Goal: Task Accomplishment & Management: Manage account settings

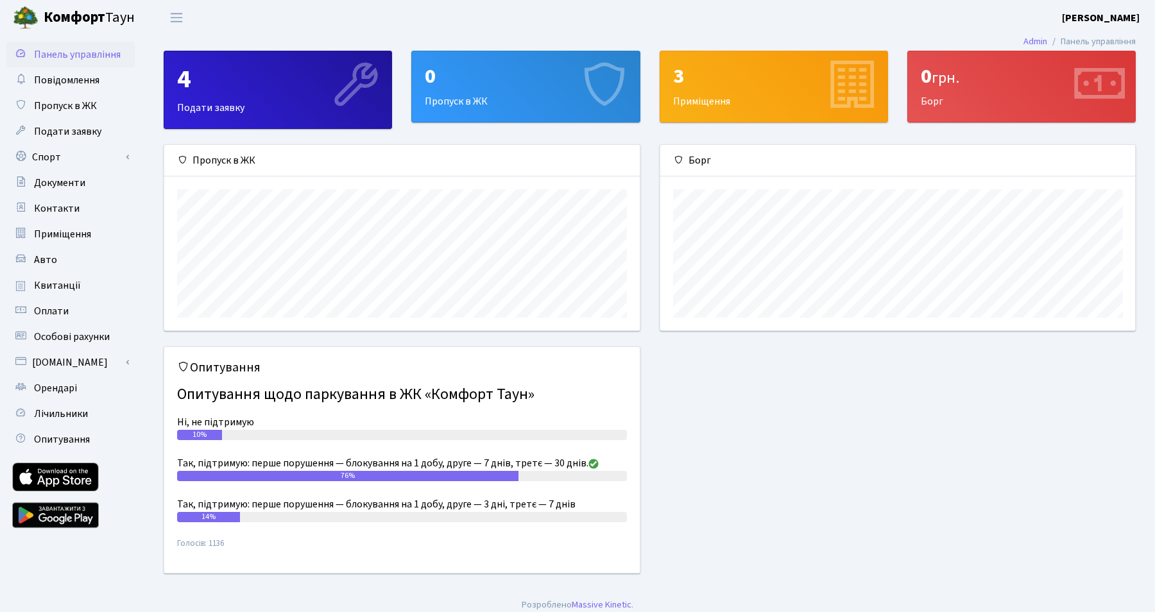
scroll to position [186, 475]
click at [75, 384] on span "Орендарі" at bounding box center [55, 388] width 43 height 14
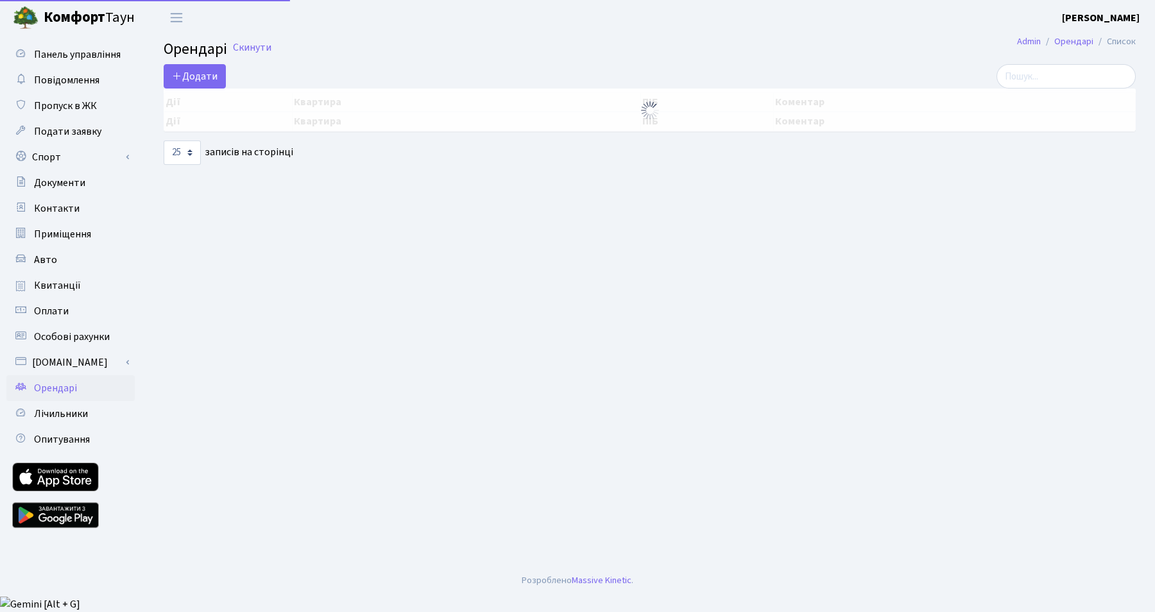
select select "25"
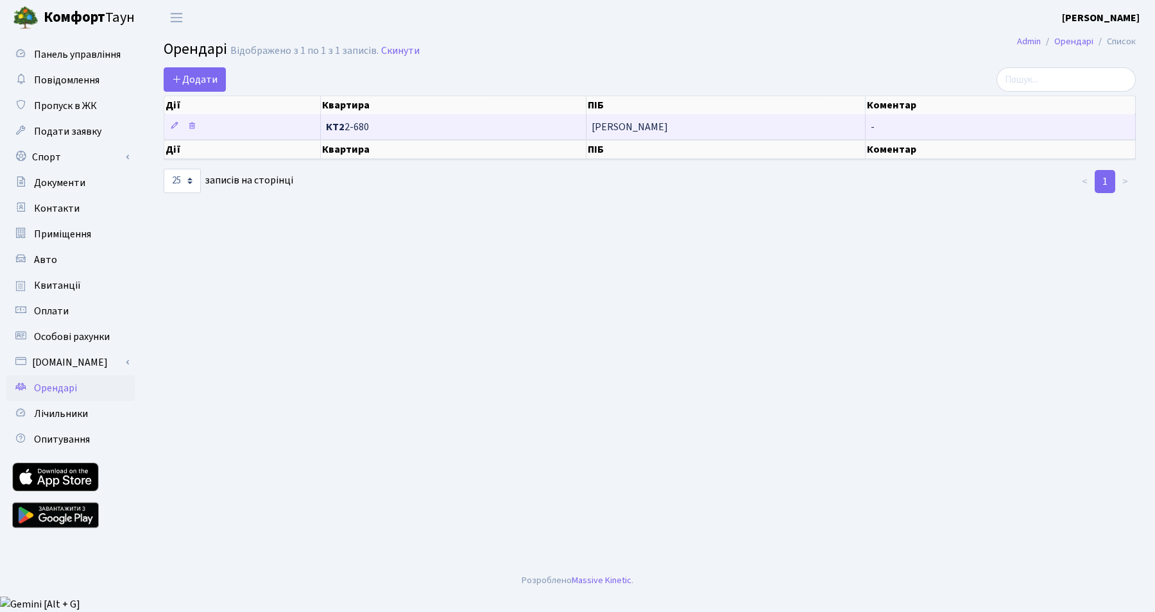
click at [363, 129] on span "КТ2 2-680" at bounding box center [453, 127] width 255 height 10
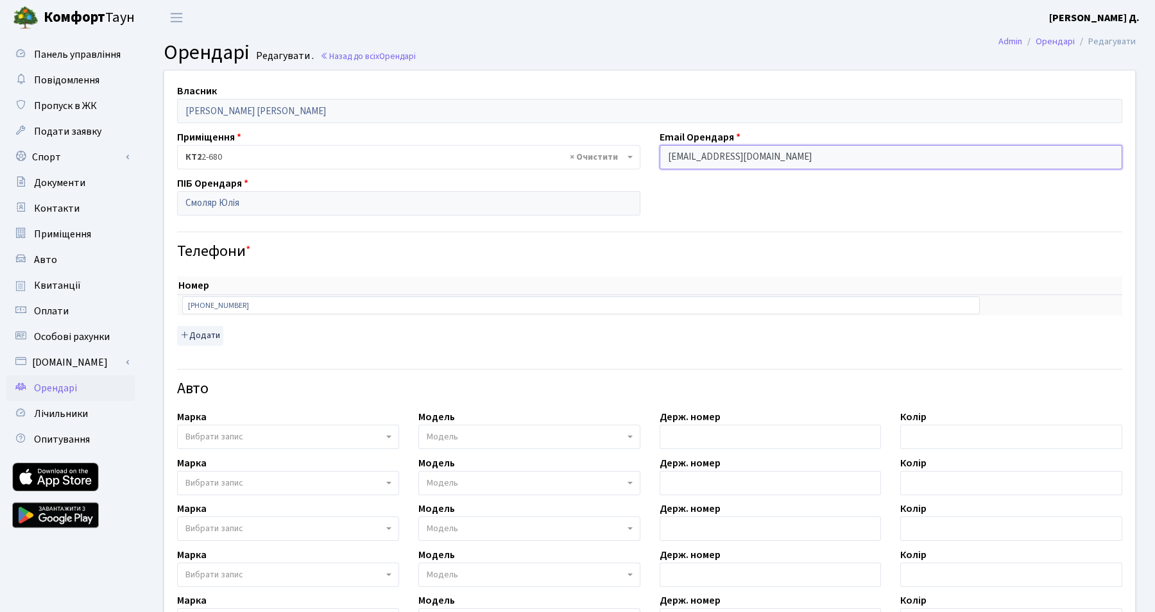
drag, startPoint x: 669, startPoint y: 155, endPoint x: 824, endPoint y: 159, distance: 154.1
click at [824, 159] on input "smoliar.yulia.job@gmail.com" at bounding box center [891, 157] width 463 height 24
click at [345, 53] on link "Назад до всіх Орендарі" at bounding box center [368, 56] width 96 height 12
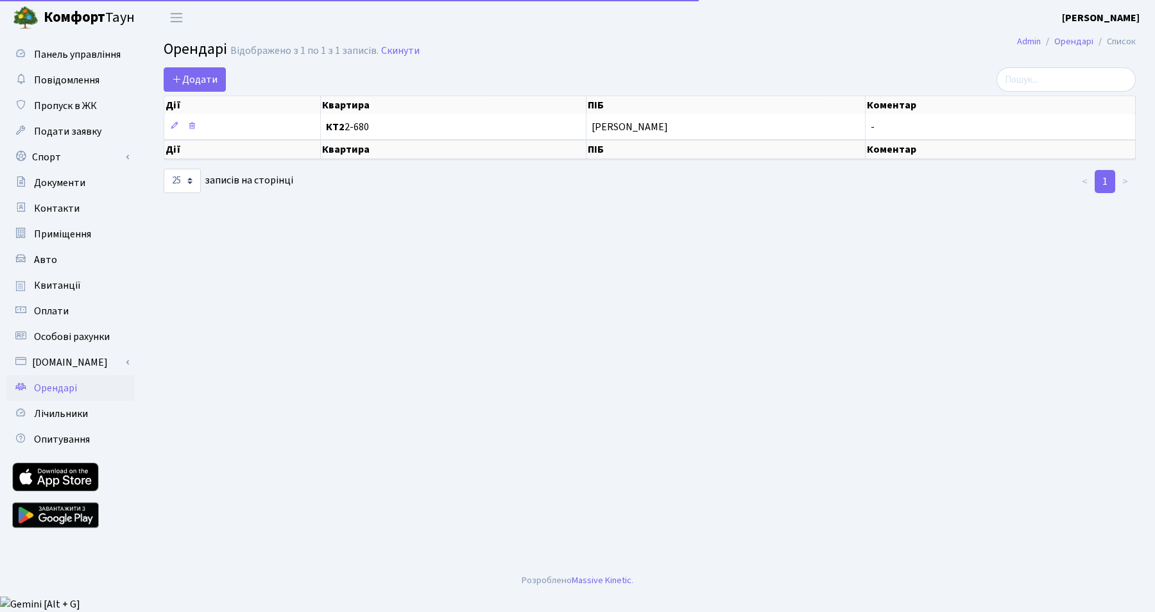
select select "25"
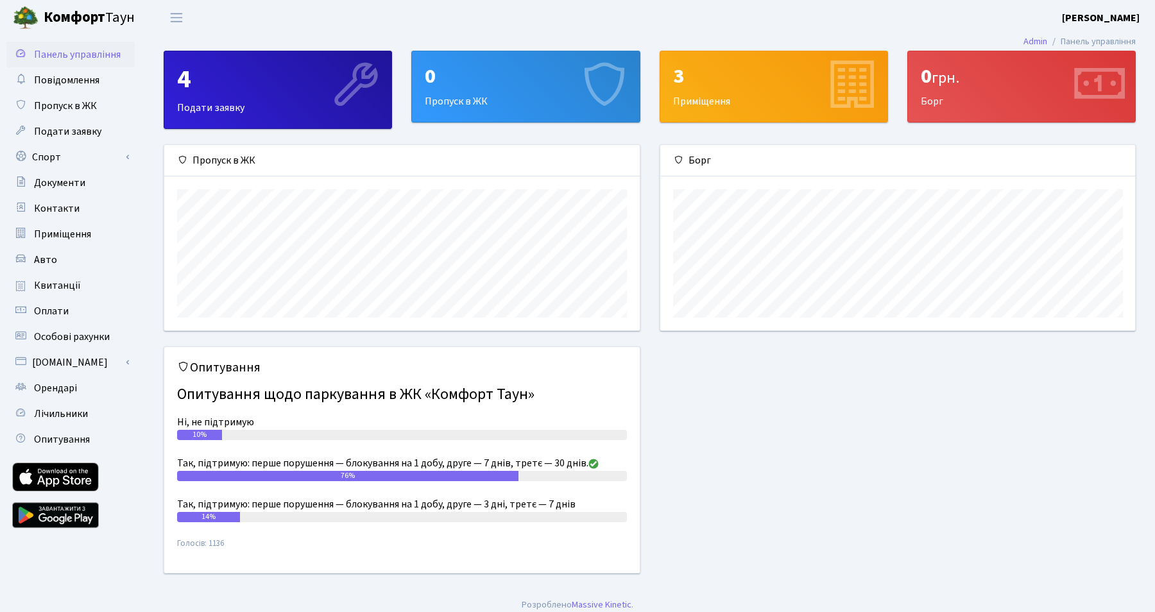
scroll to position [186, 475]
click at [62, 279] on span "Квитанції" at bounding box center [57, 286] width 47 height 14
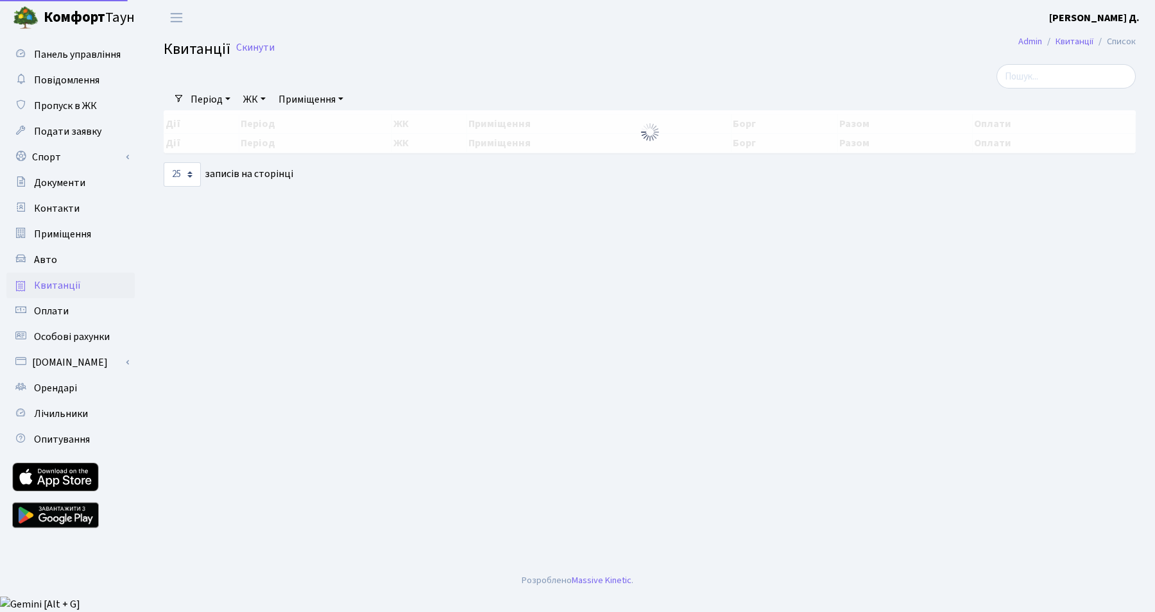
select select "25"
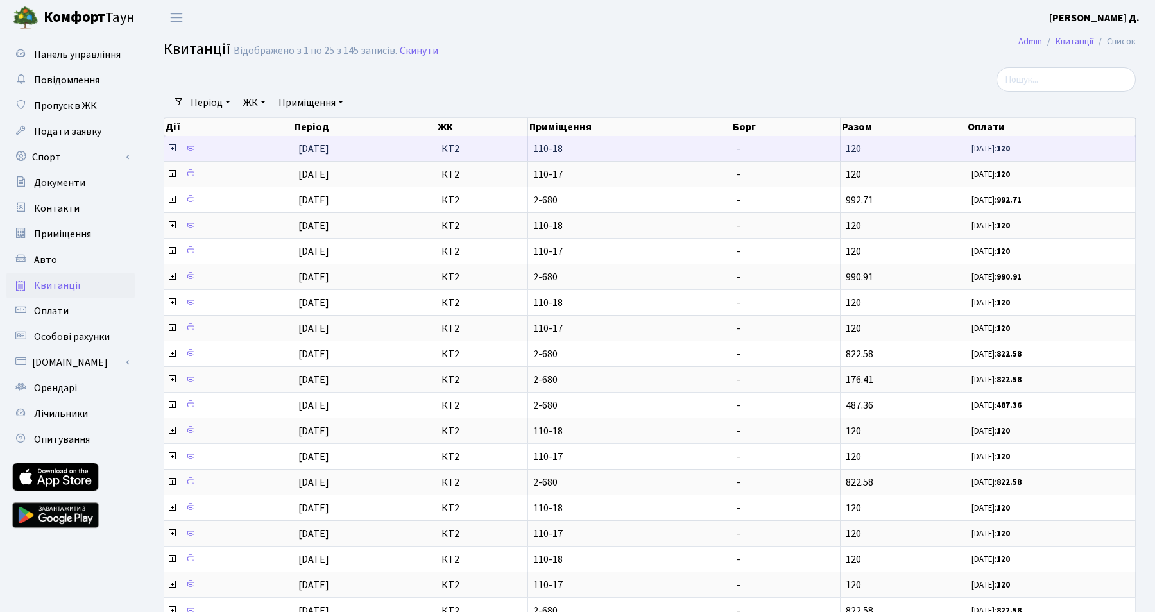
click at [170, 147] on icon at bounding box center [172, 148] width 10 height 10
click at [171, 149] on icon at bounding box center [172, 148] width 10 height 10
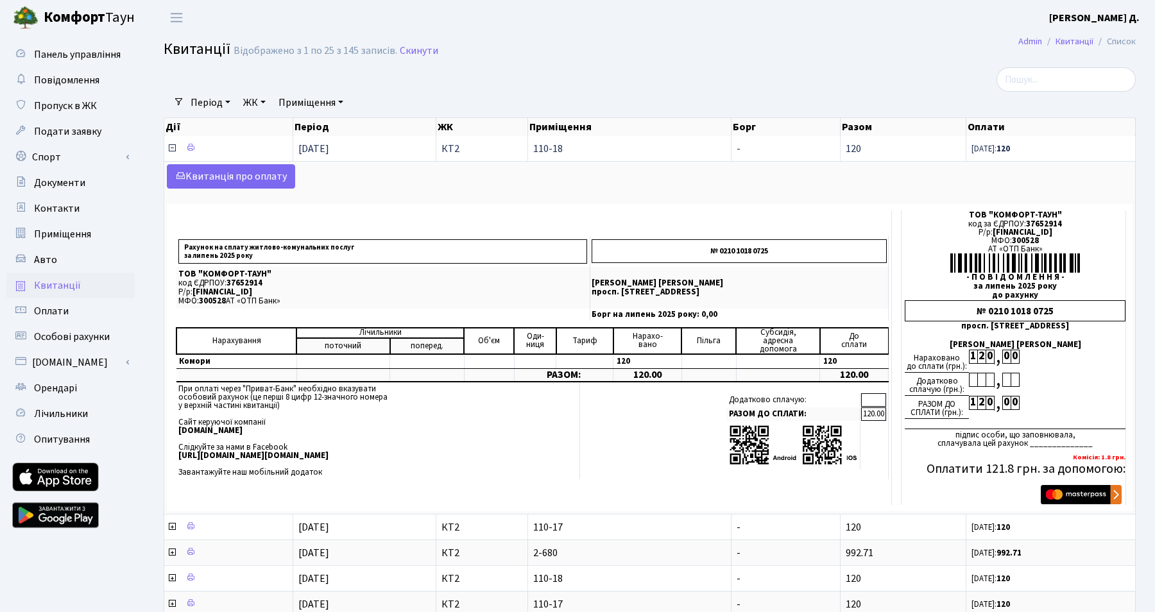
click at [171, 149] on icon at bounding box center [172, 148] width 10 height 10
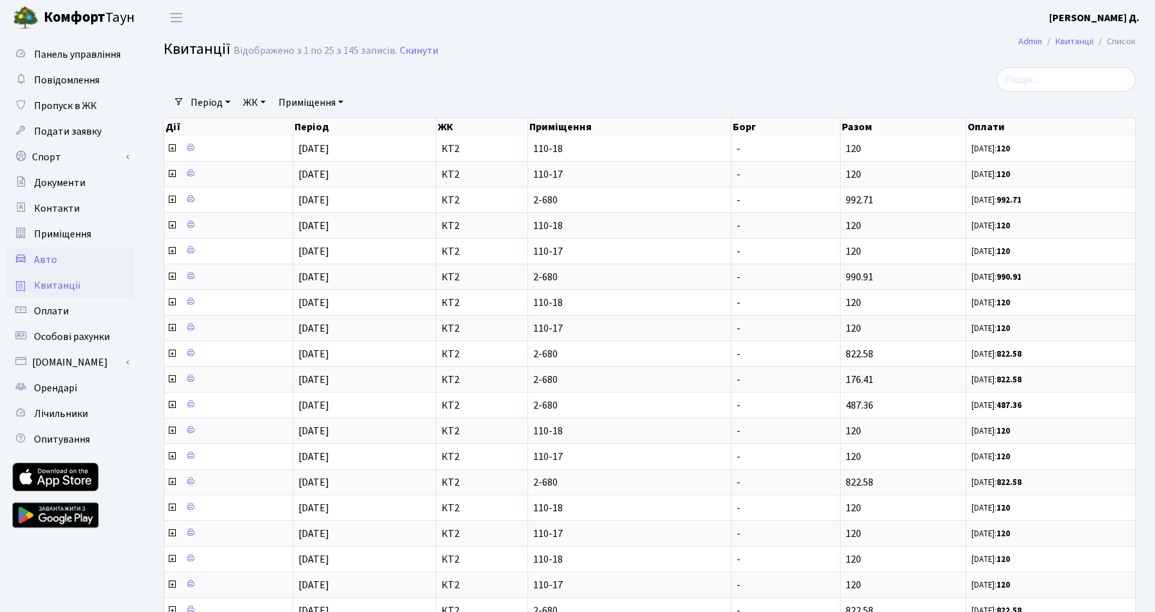
click at [52, 254] on span "Авто" at bounding box center [45, 260] width 23 height 14
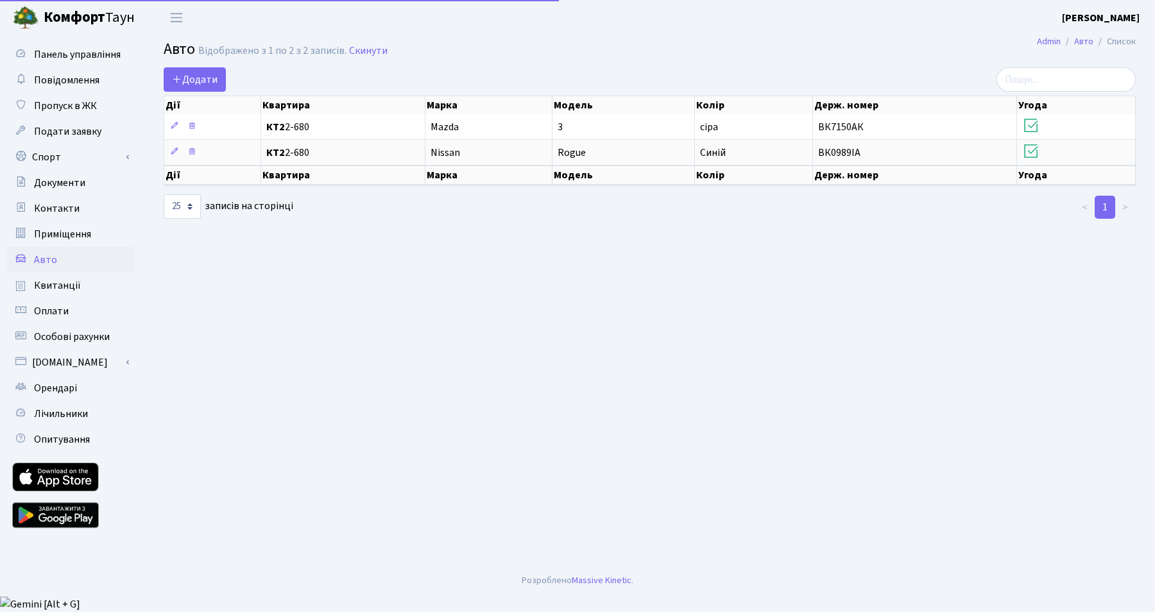
select select "25"
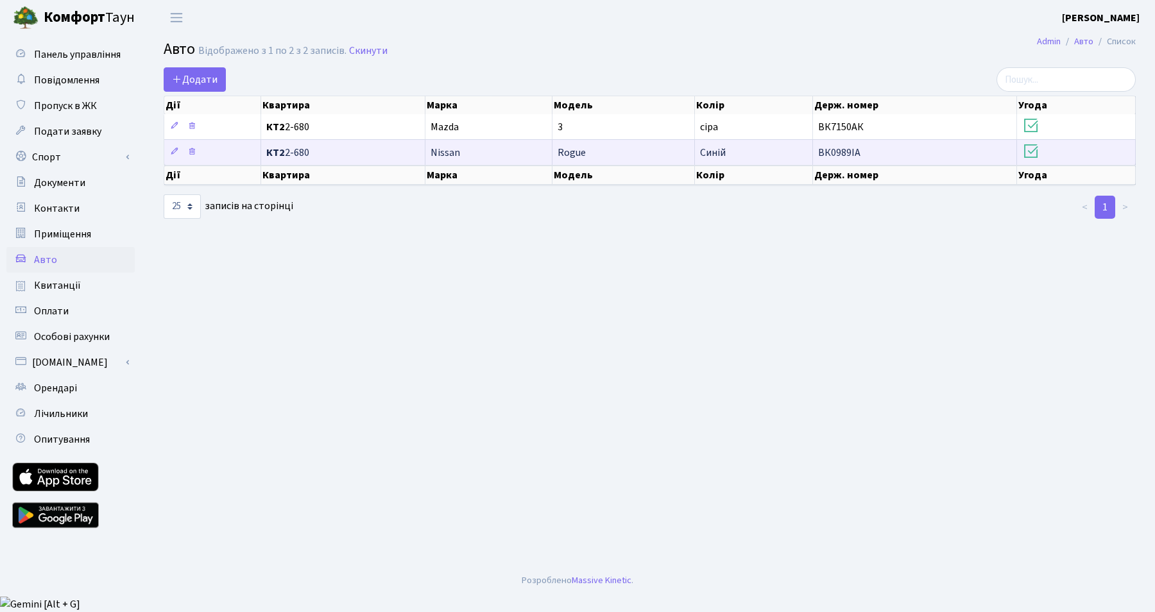
click at [1031, 152] on icon at bounding box center [1032, 151] width 18 height 18
click at [1054, 142] on h3 at bounding box center [1077, 153] width 108 height 22
click at [899, 147] on td "ВК0989ІА" at bounding box center [915, 152] width 204 height 26
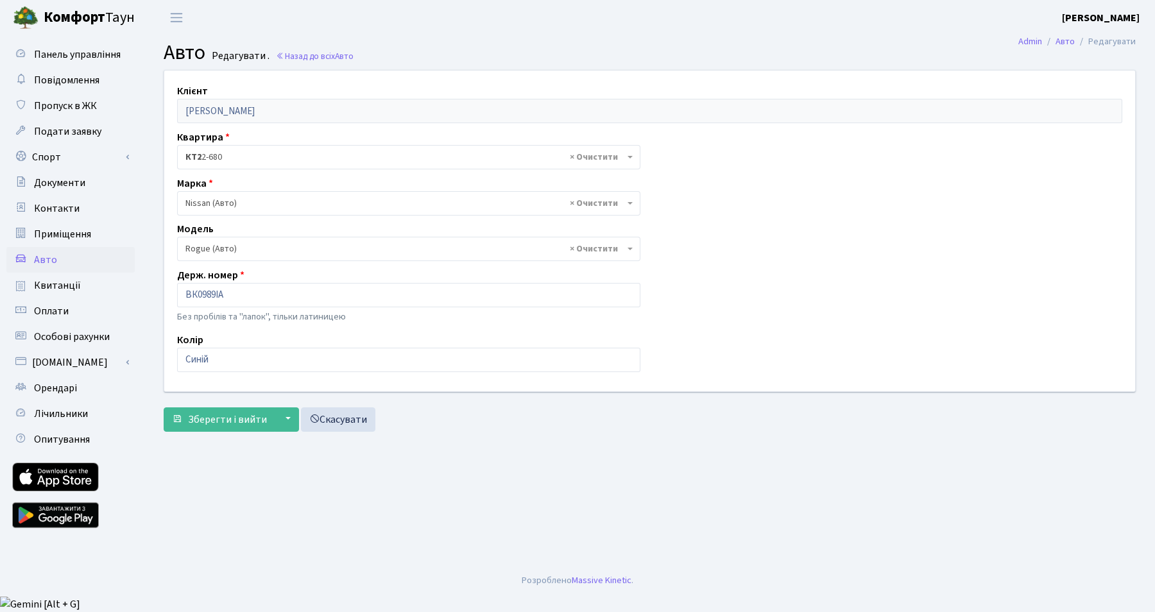
select select "2678"
click at [62, 259] on link "Авто" at bounding box center [70, 260] width 128 height 26
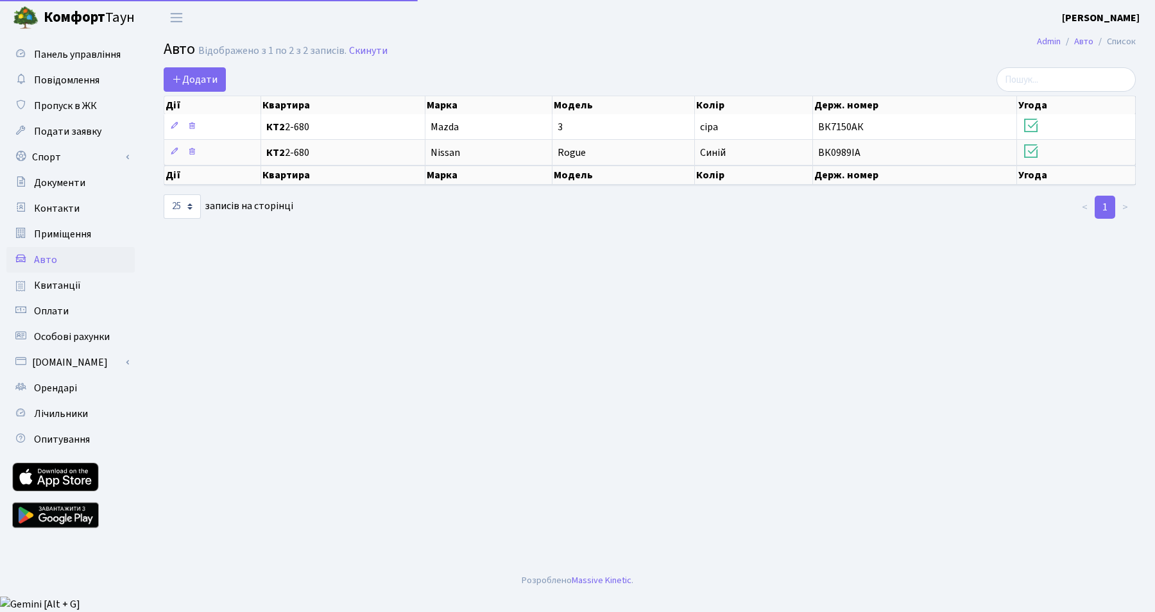
select select "25"
click at [66, 190] on span "Документи" at bounding box center [59, 183] width 51 height 14
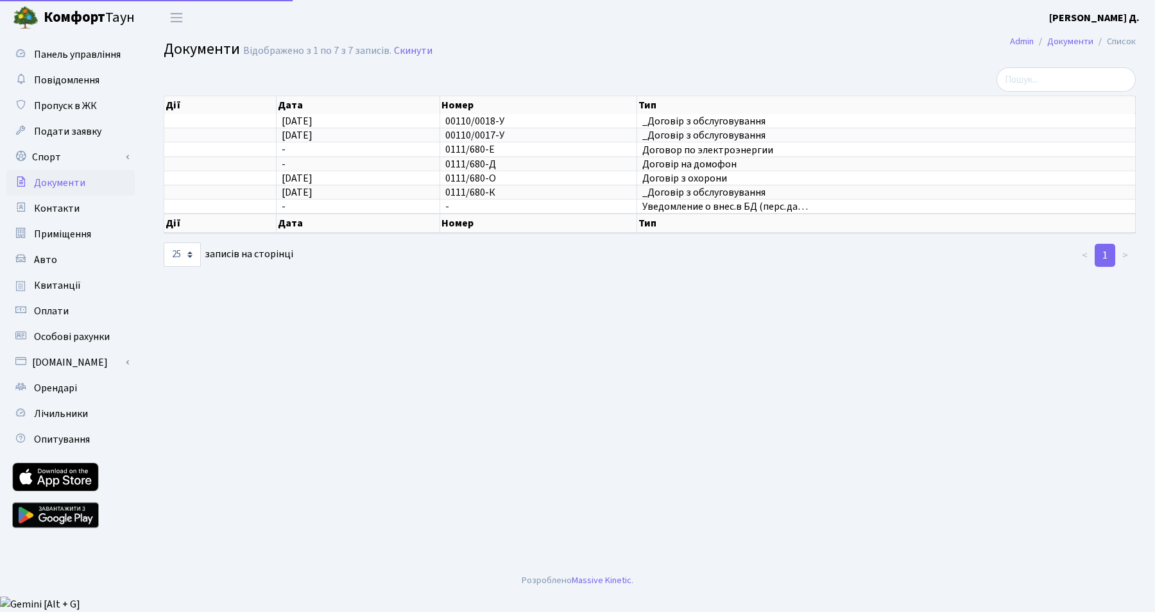
select select "25"
click at [81, 60] on span "Панель управління" at bounding box center [77, 54] width 87 height 14
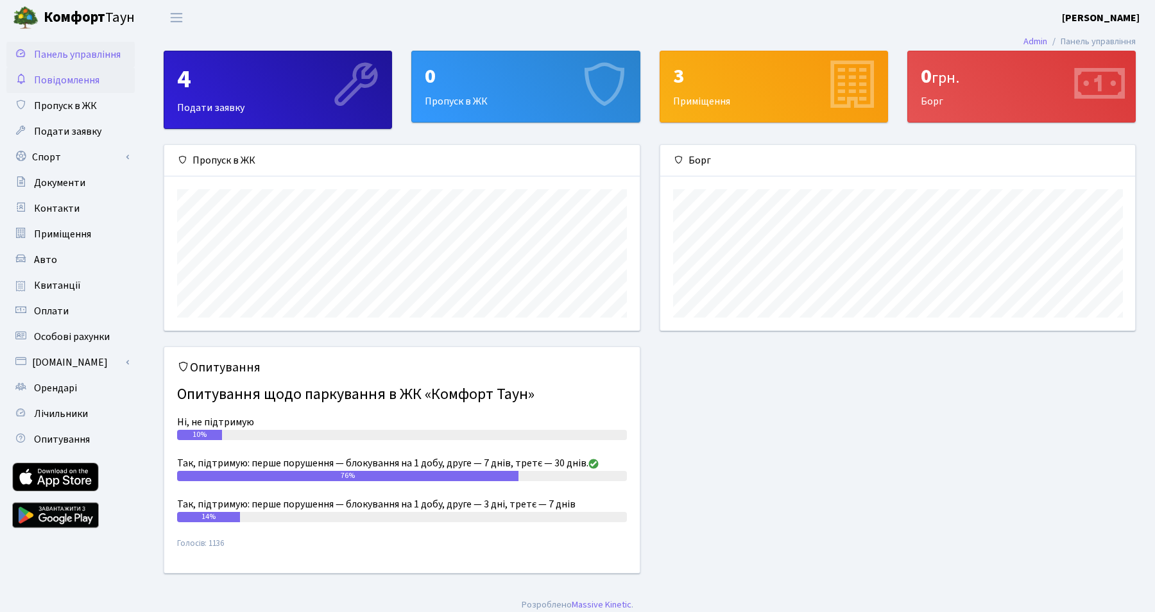
scroll to position [186, 475]
click at [71, 80] on span "Повідомлення" at bounding box center [66, 80] width 65 height 14
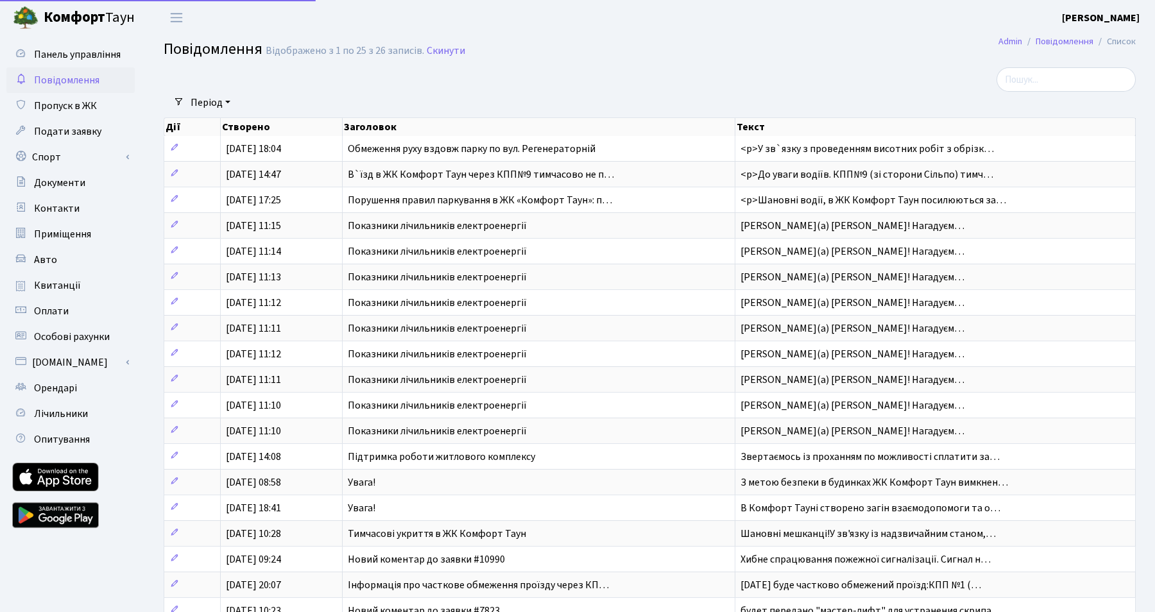
select select "25"
click at [63, 100] on span "Пропуск в ЖК" at bounding box center [65, 106] width 63 height 14
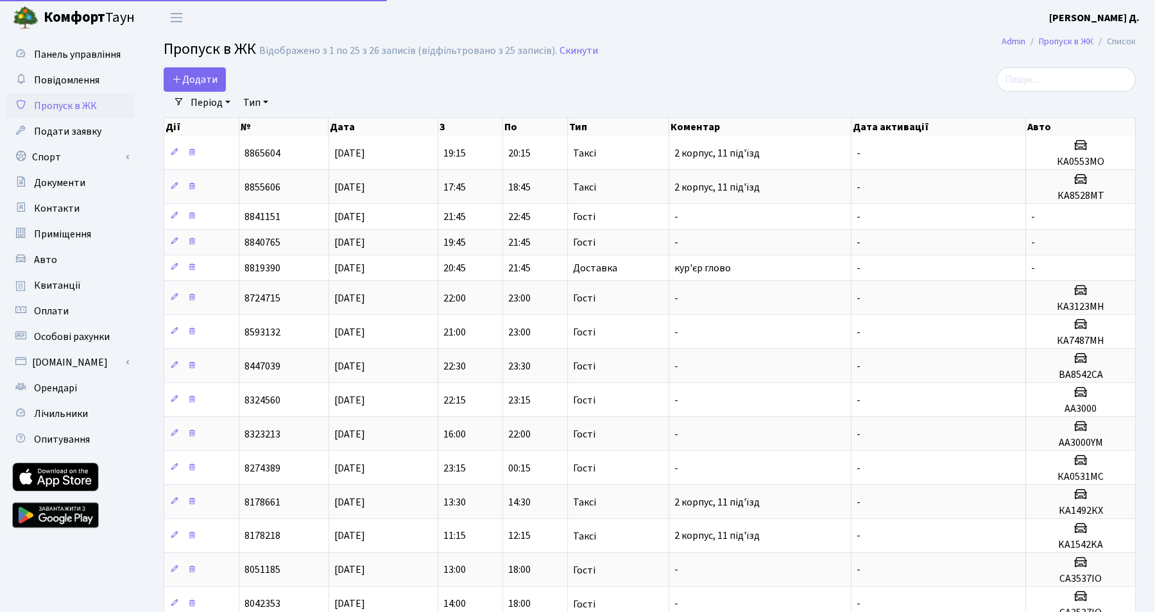
select select "25"
click at [108, 22] on span "[PERSON_NAME]" at bounding box center [89, 18] width 91 height 22
